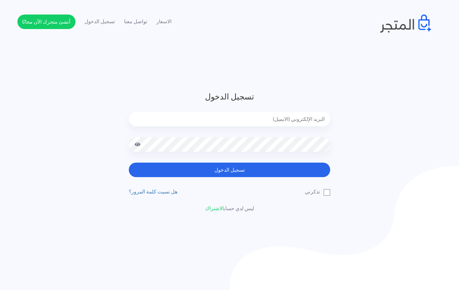
click at [277, 116] on input "email" at bounding box center [229, 119] width 201 height 14
type input "[EMAIL_ADDRESS][DOMAIN_NAME]"
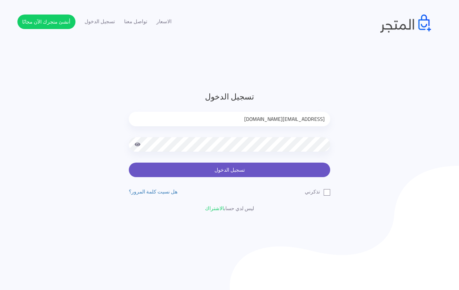
click at [216, 175] on button "تسجيل الدخول" at bounding box center [229, 169] width 201 height 14
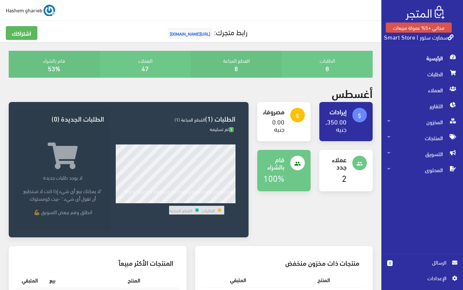
click at [424, 53] on span "الرئيسية" at bounding box center [422, 58] width 70 height 16
